Goal: Information Seeking & Learning: Learn about a topic

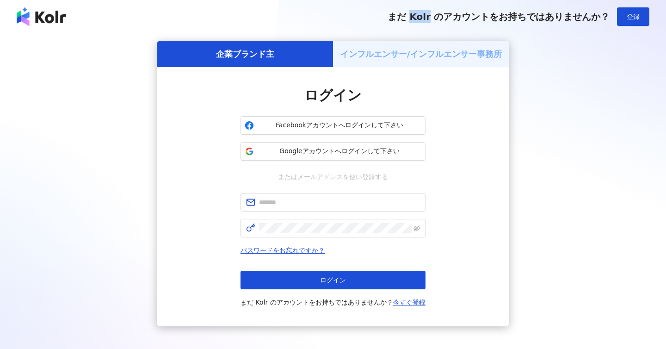
drag, startPoint x: 414, startPoint y: 15, endPoint x: 431, endPoint y: 15, distance: 17.1
click at [431, 15] on span "まだ Kolr のアカウントをお持ちではありませんか？" at bounding box center [498, 16] width 222 height 11
click at [313, 149] on span "Googleアカウントへログインして下さい" at bounding box center [339, 151] width 164 height 9
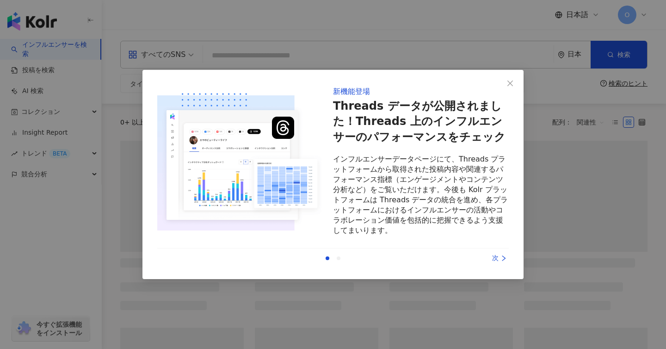
click at [537, 256] on div "新機能登場 Threads データが公開されました！Threads 上のインフルエンサーのパフォーマンスをチェック インフルエンサーデータページにて、Thre…" at bounding box center [333, 174] width 666 height 349
click at [500, 259] on icon "right" at bounding box center [503, 258] width 6 height 6
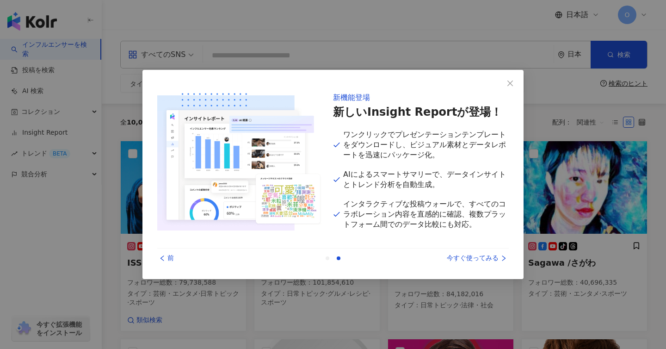
click at [500, 259] on icon "right" at bounding box center [503, 258] width 6 height 6
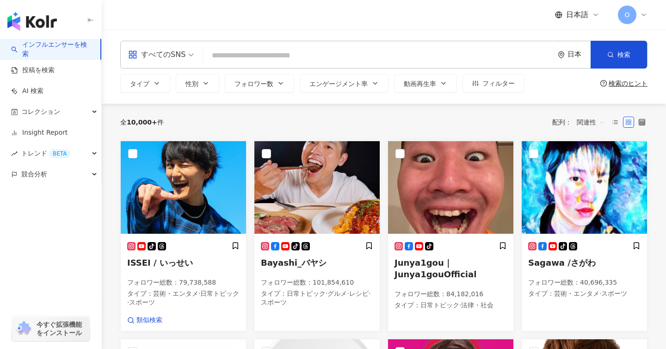
click at [627, 16] on span "O" at bounding box center [626, 15] width 5 height 10
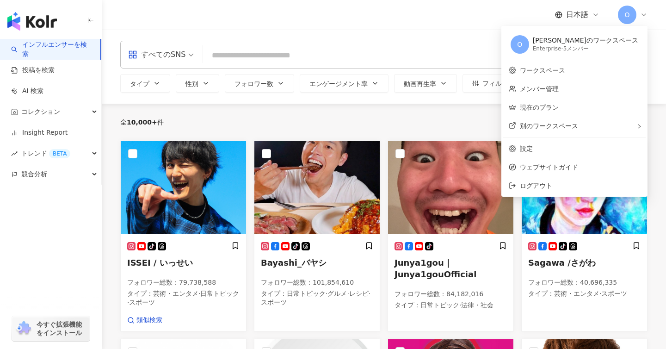
click at [376, 15] on div "日本語 O" at bounding box center [383, 15] width 527 height 30
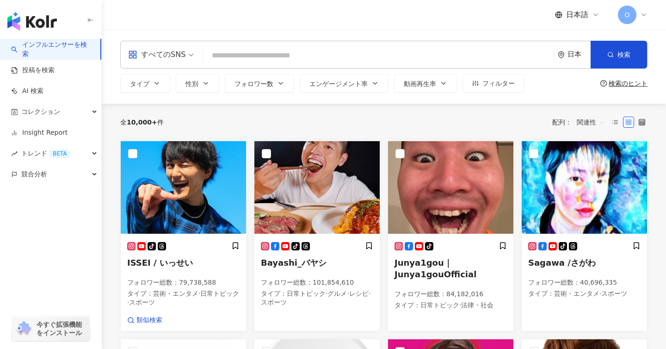
click at [239, 52] on input "search" at bounding box center [378, 56] width 343 height 18
type input "*"
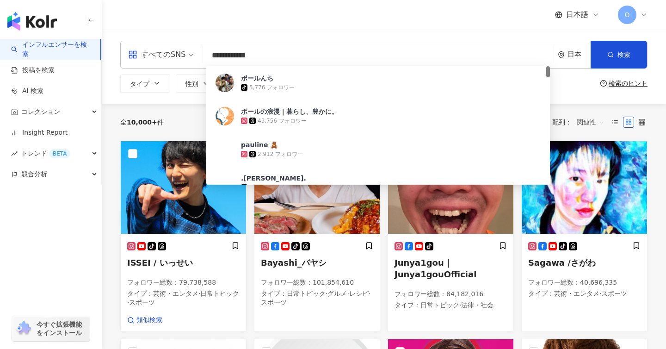
type input "**********"
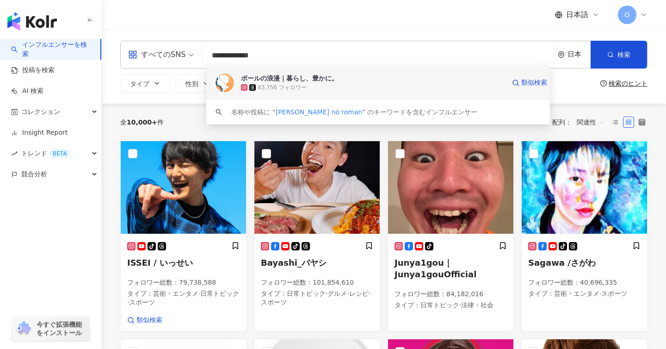
click at [269, 76] on div "ポールの浪漫｜暮らし、豊かに。" at bounding box center [289, 78] width 97 height 9
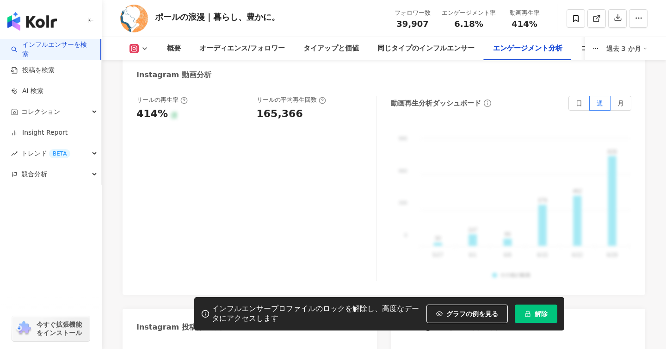
scroll to position [2194, 0]
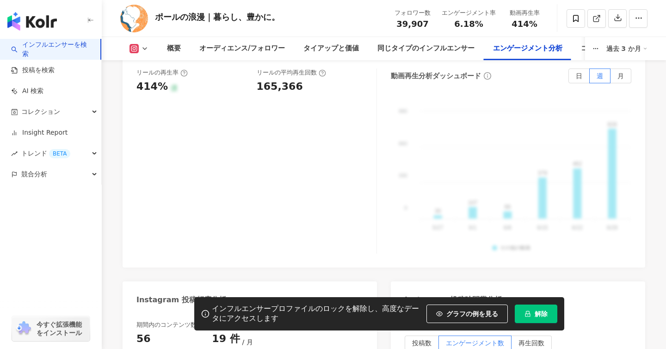
click at [138, 47] on icon at bounding box center [133, 48] width 9 height 9
click at [138, 87] on button "Threads" at bounding box center [153, 86] width 55 height 13
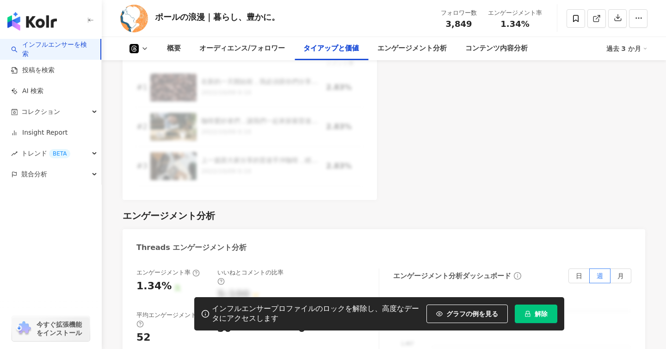
scroll to position [1108, 0]
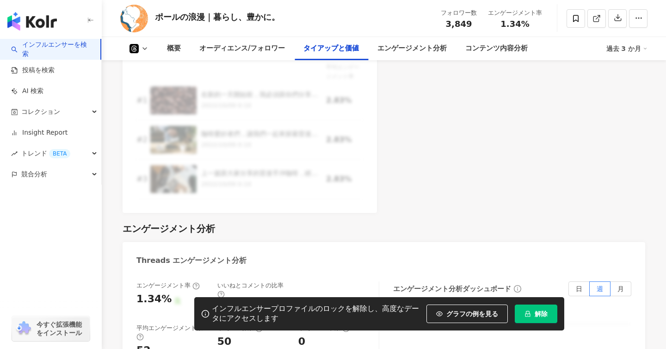
click at [134, 49] on icon at bounding box center [134, 48] width 6 height 6
click at [149, 69] on button "Instagram" at bounding box center [153, 66] width 55 height 13
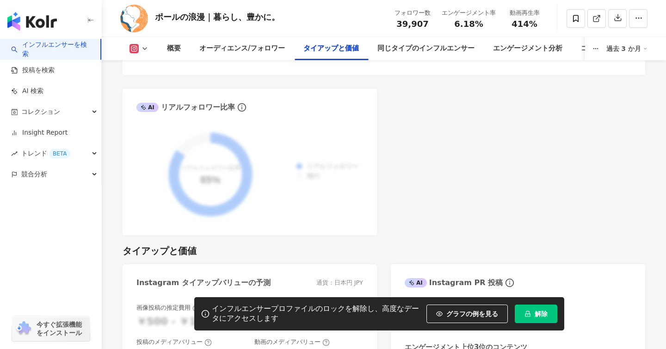
scroll to position [1388, 0]
